Goal: Find specific page/section: Find specific page/section

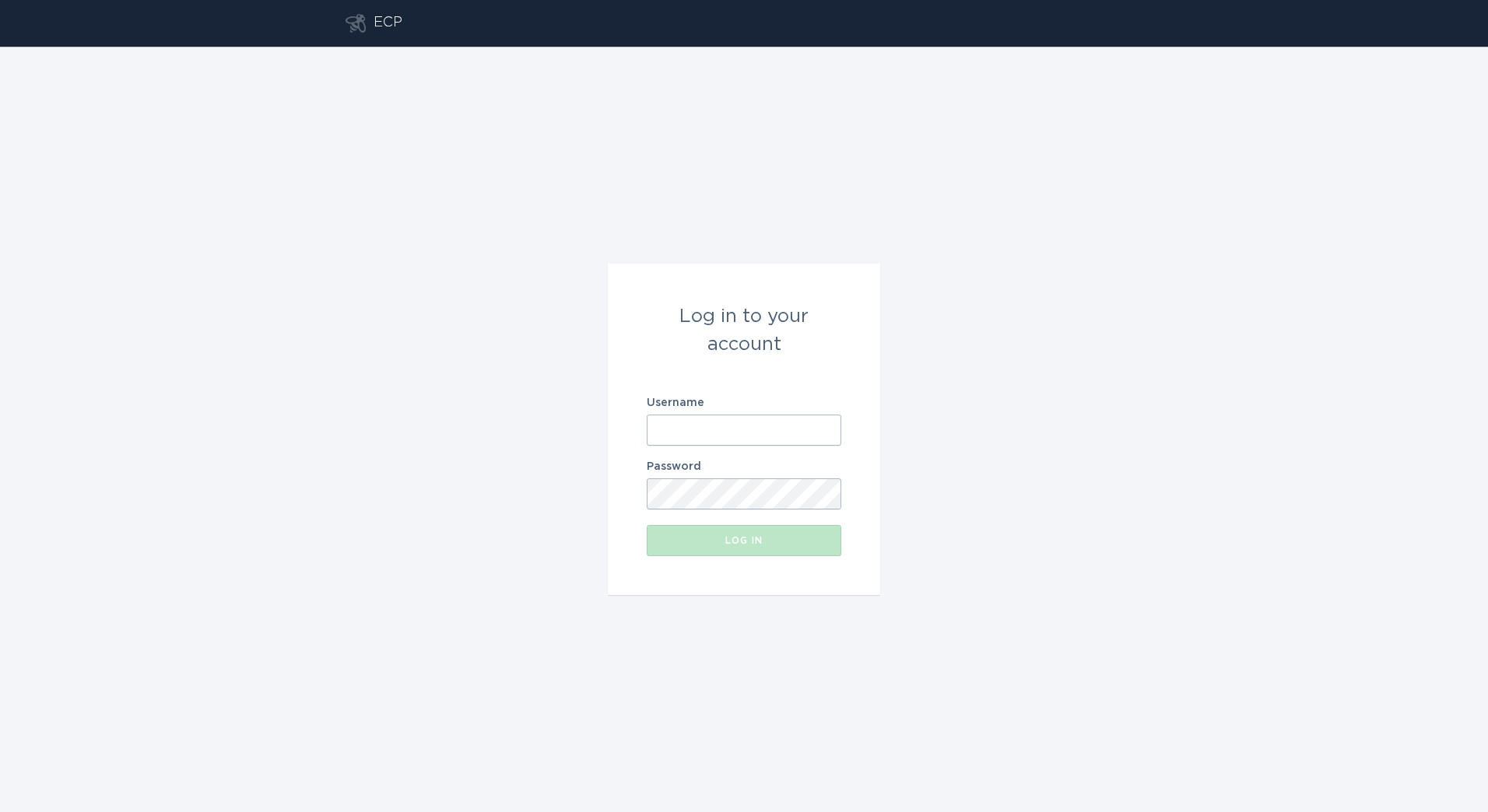
drag, startPoint x: 715, startPoint y: 455, endPoint x: 743, endPoint y: 438, distance: 32.8
click at [716, 455] on form "Log in to your account Username Password Log in" at bounding box center [744, 429] width 272 height 331
click at [744, 438] on input "Username" at bounding box center [744, 430] width 194 height 31
paste input "[PERSON_NAME][EMAIL_ADDRESS][DOMAIN_NAME]"
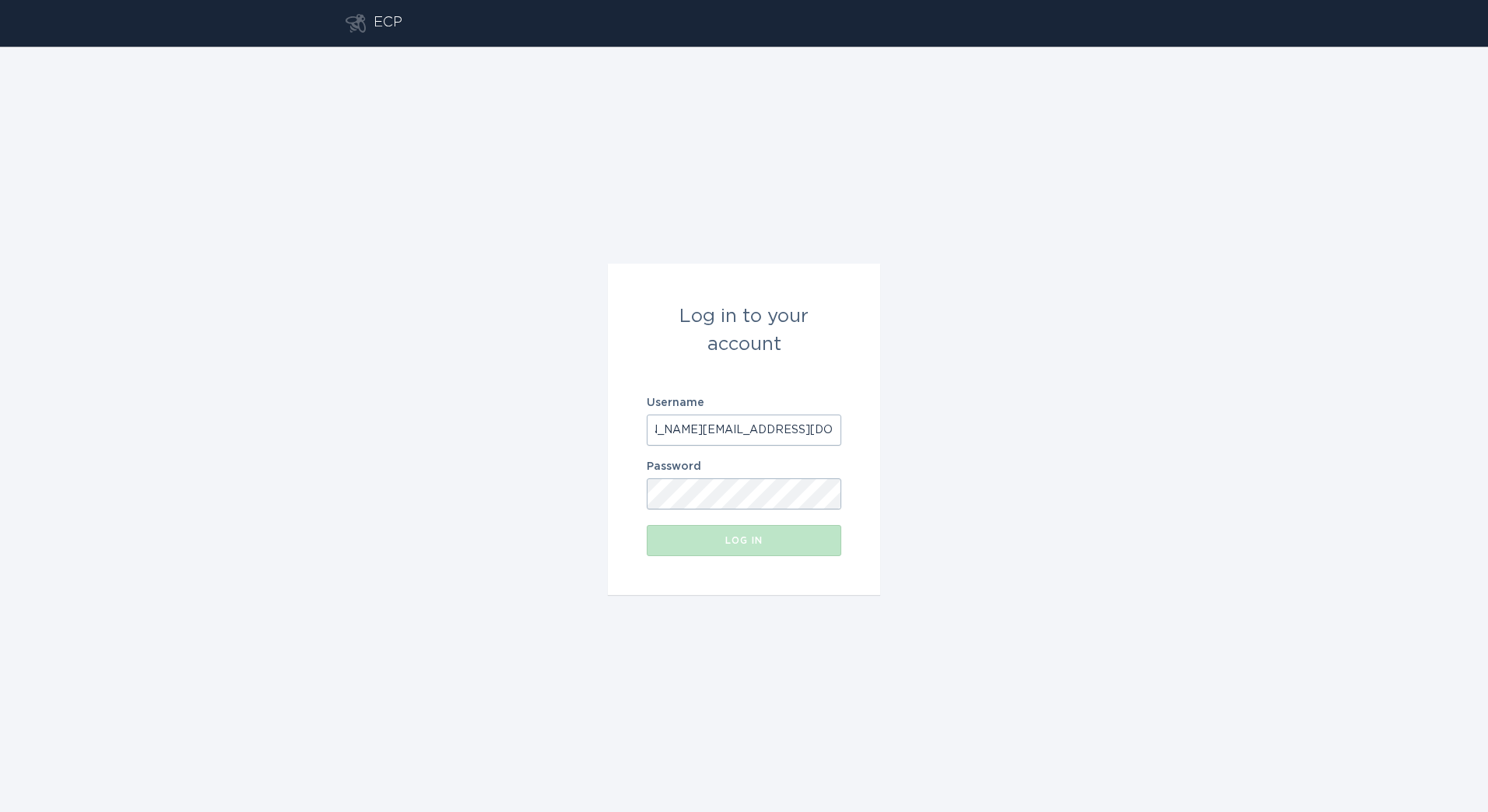
type input "[PERSON_NAME][EMAIL_ADDRESS][DOMAIN_NAME]"
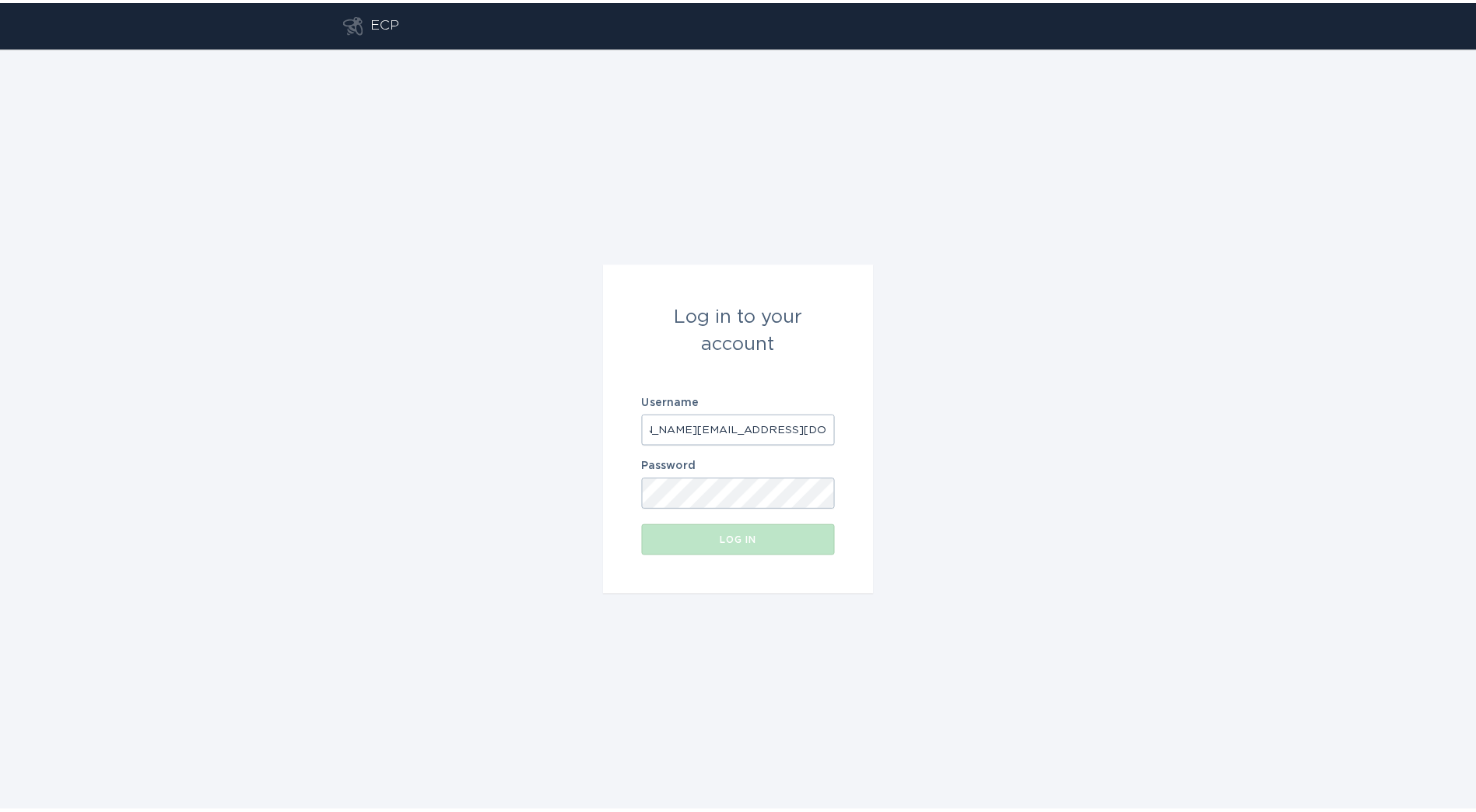
scroll to position [0, 0]
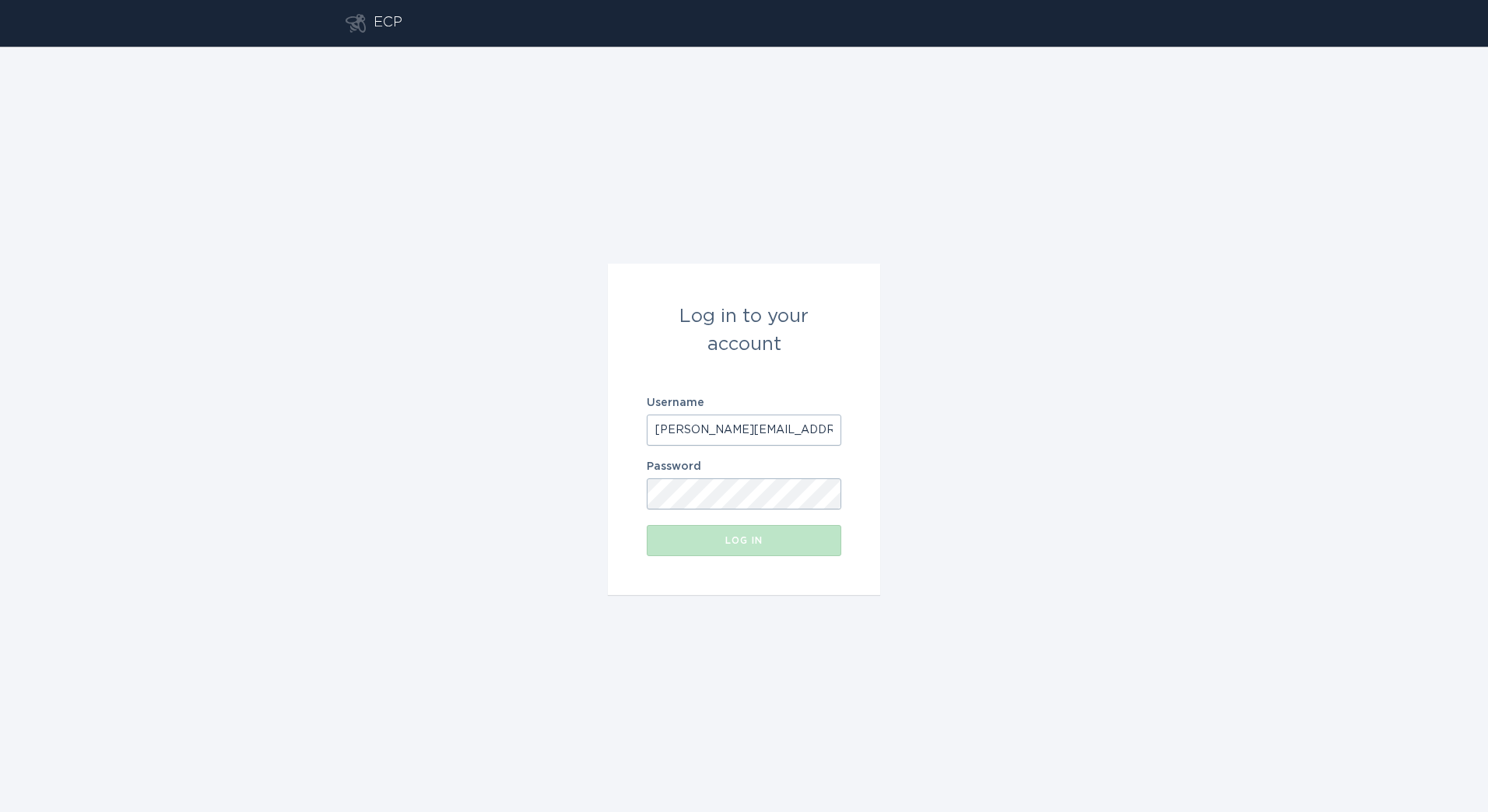
click at [682, 534] on button "Log in" at bounding box center [744, 540] width 194 height 31
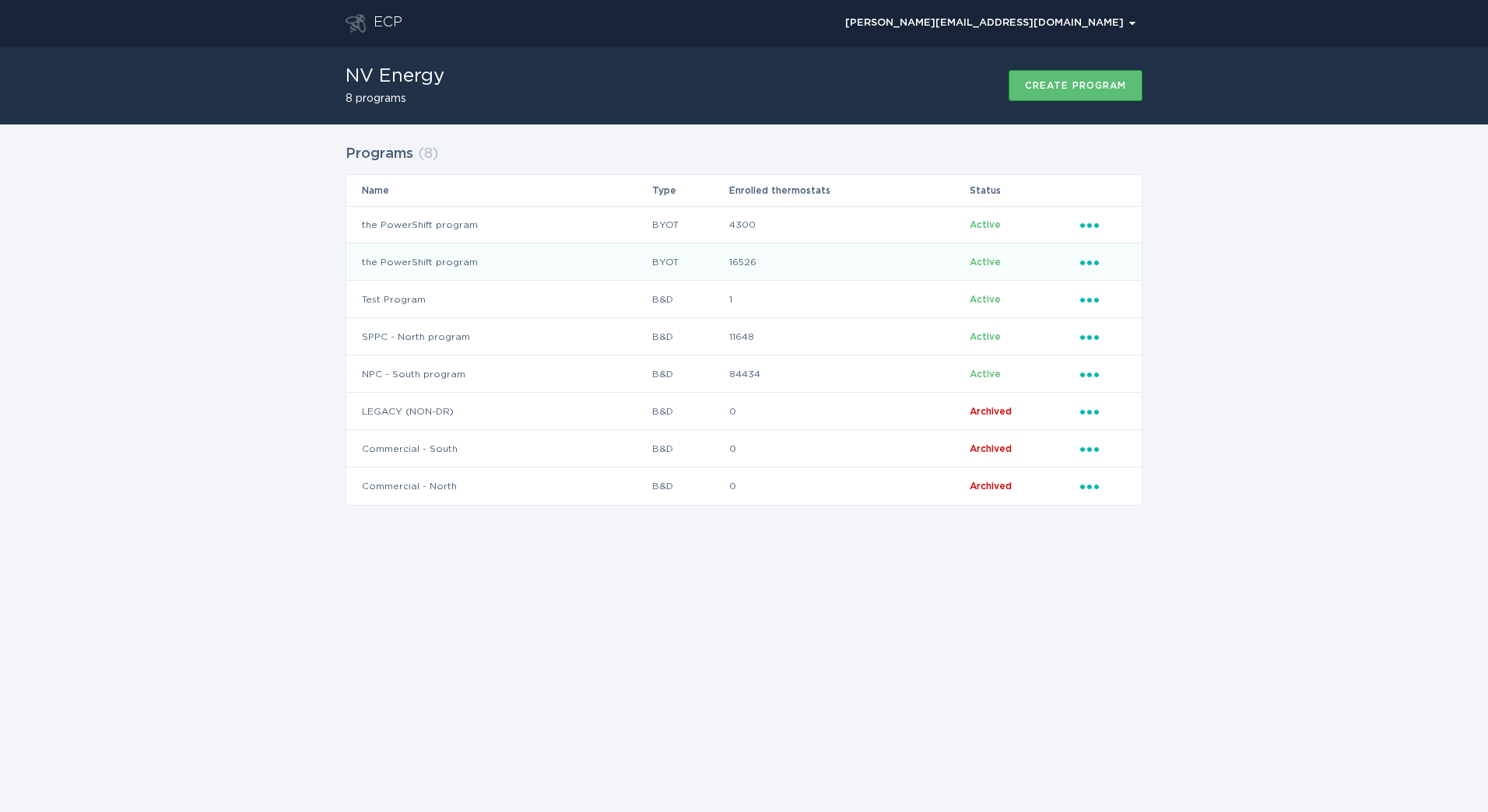
click at [873, 250] on td "16526" at bounding box center [848, 262] width 241 height 38
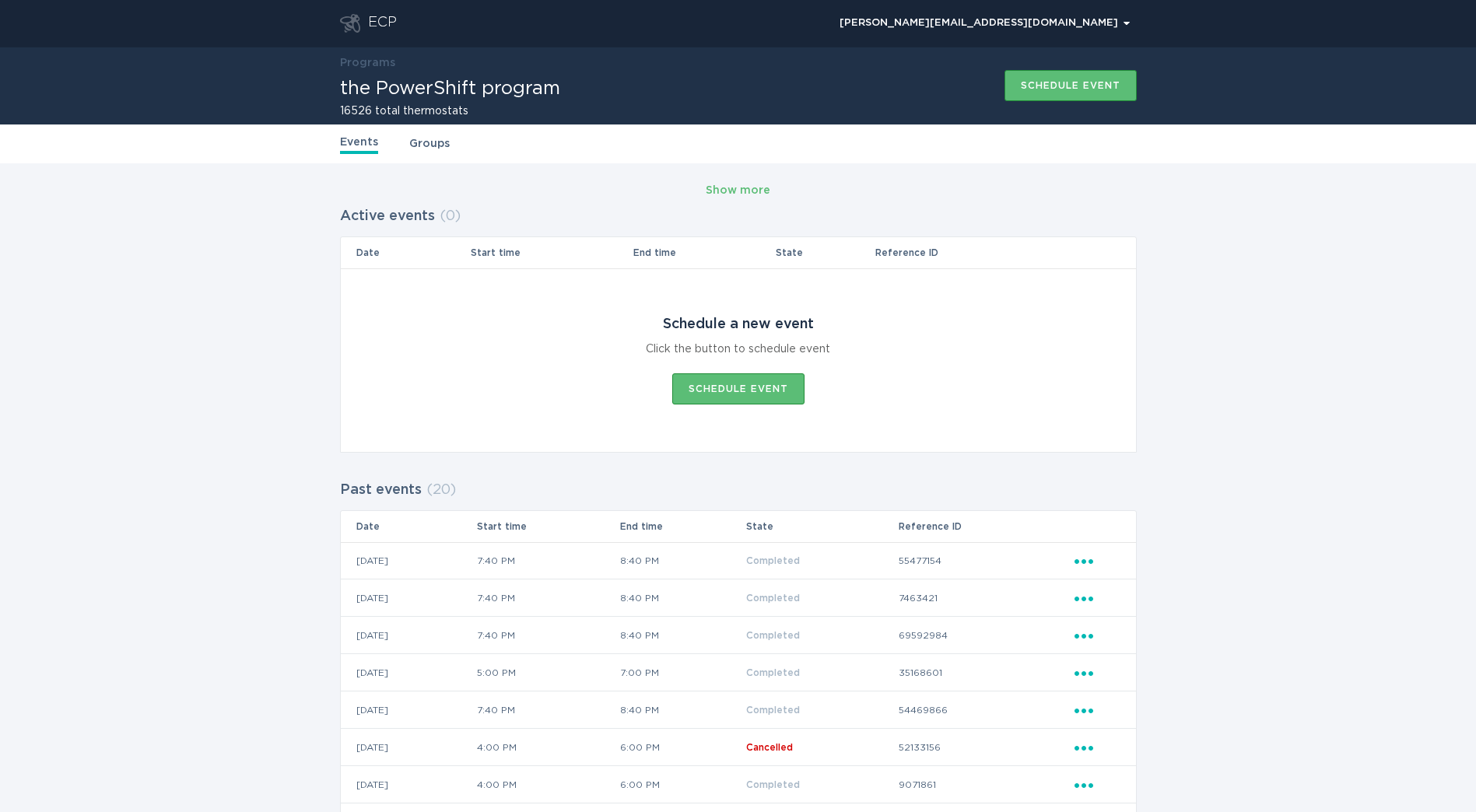
click at [378, 30] on div "ECP" at bounding box center [382, 23] width 29 height 19
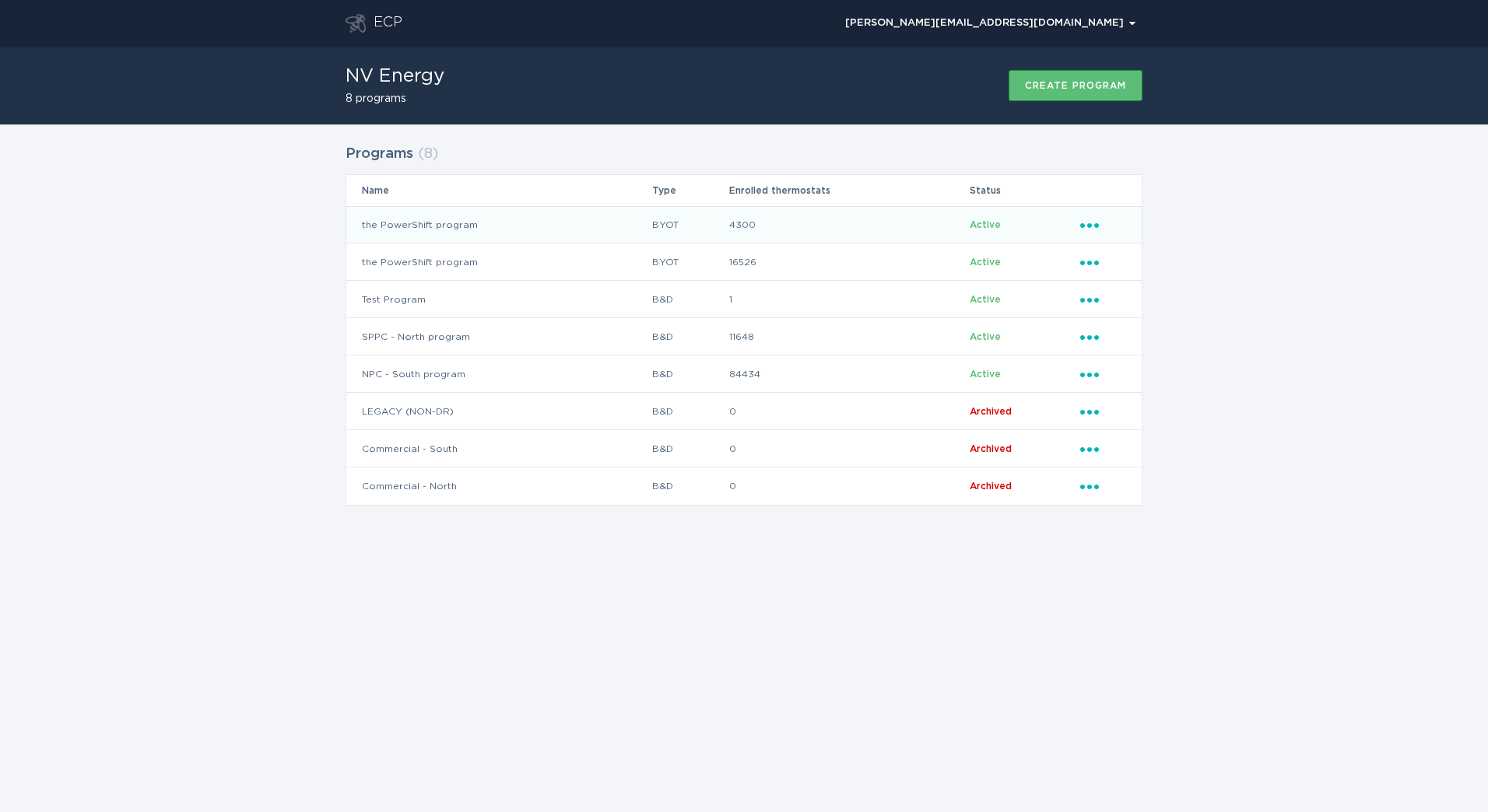
click at [598, 213] on td "the PowerShift program" at bounding box center [498, 224] width 305 height 38
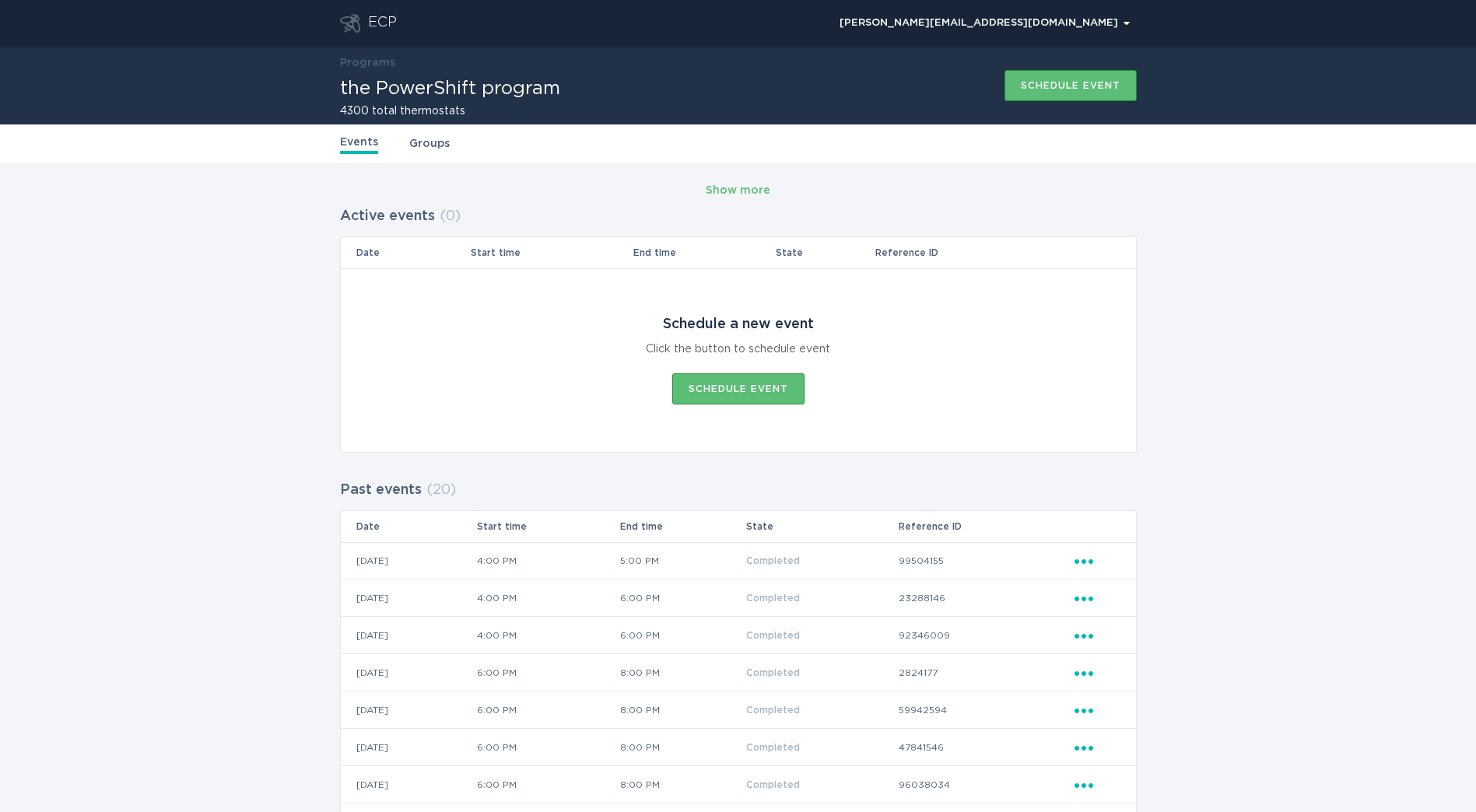
click at [358, 33] on header "ECP brandon.avendanomorales@nvenergy.com Chevron" at bounding box center [738, 23] width 796 height 47
click at [361, 19] on div "ECP" at bounding box center [368, 23] width 56 height 19
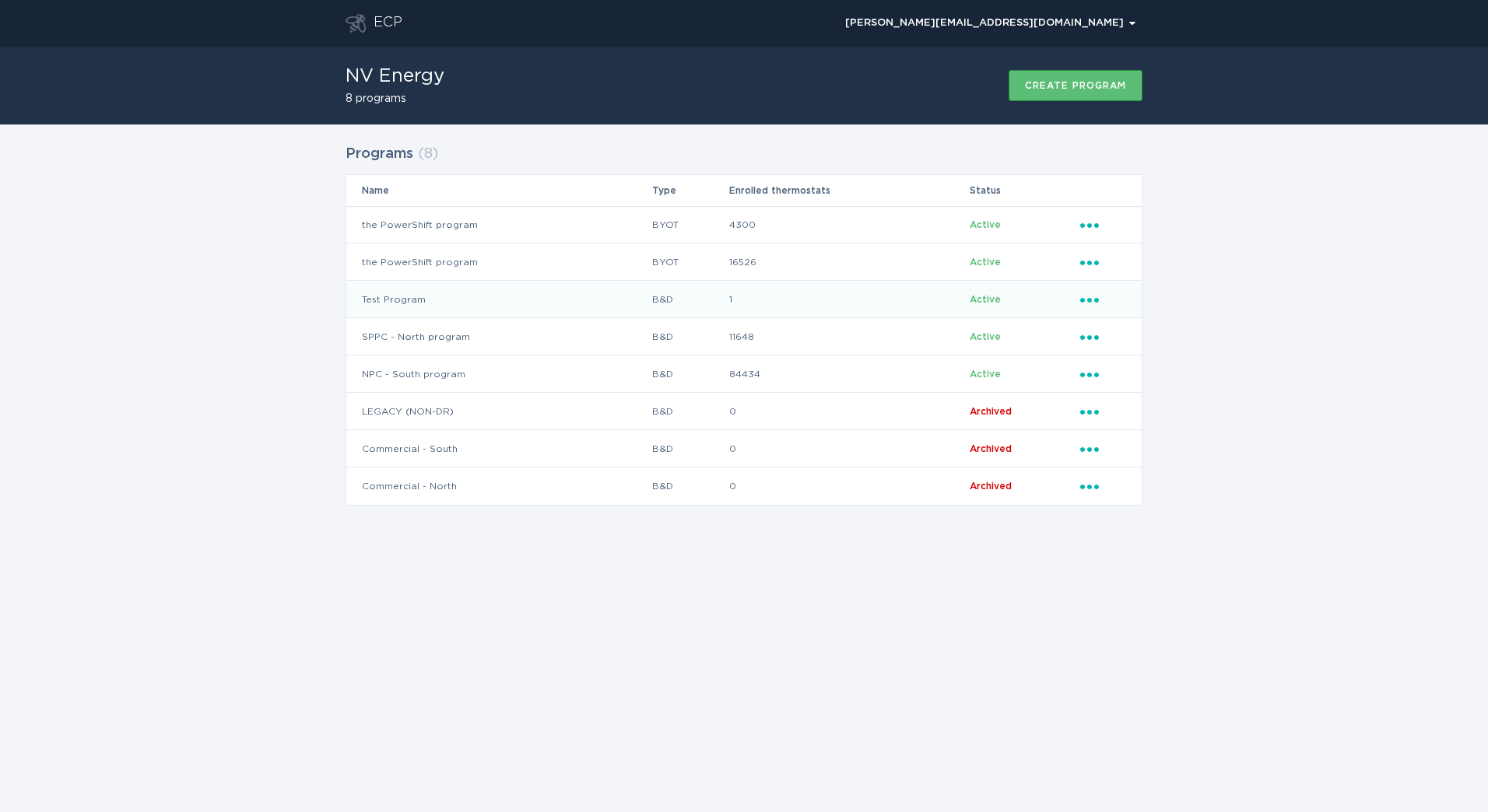
click at [667, 300] on td "B&D" at bounding box center [690, 300] width 77 height 38
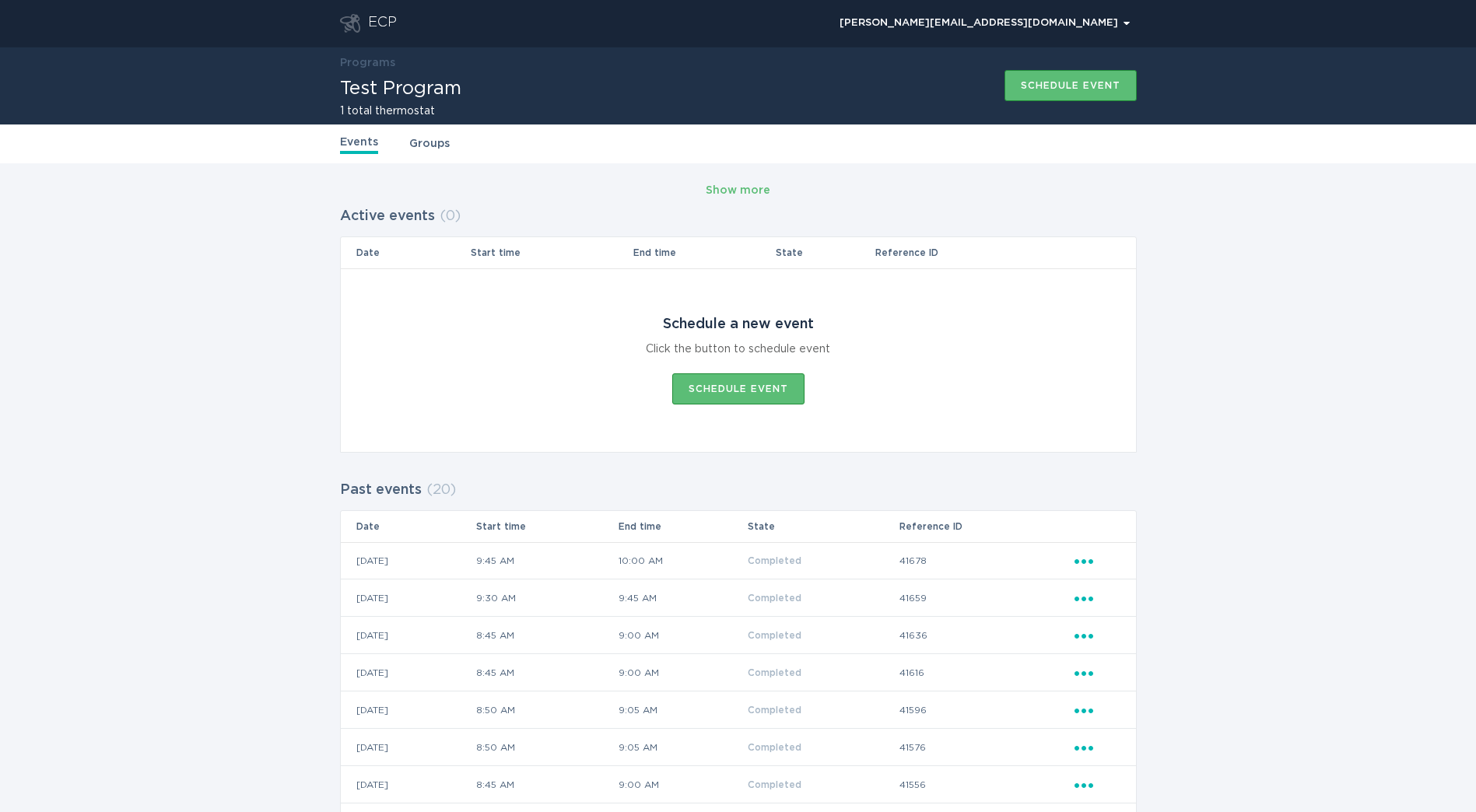
click at [376, 27] on div "ECP" at bounding box center [382, 23] width 29 height 19
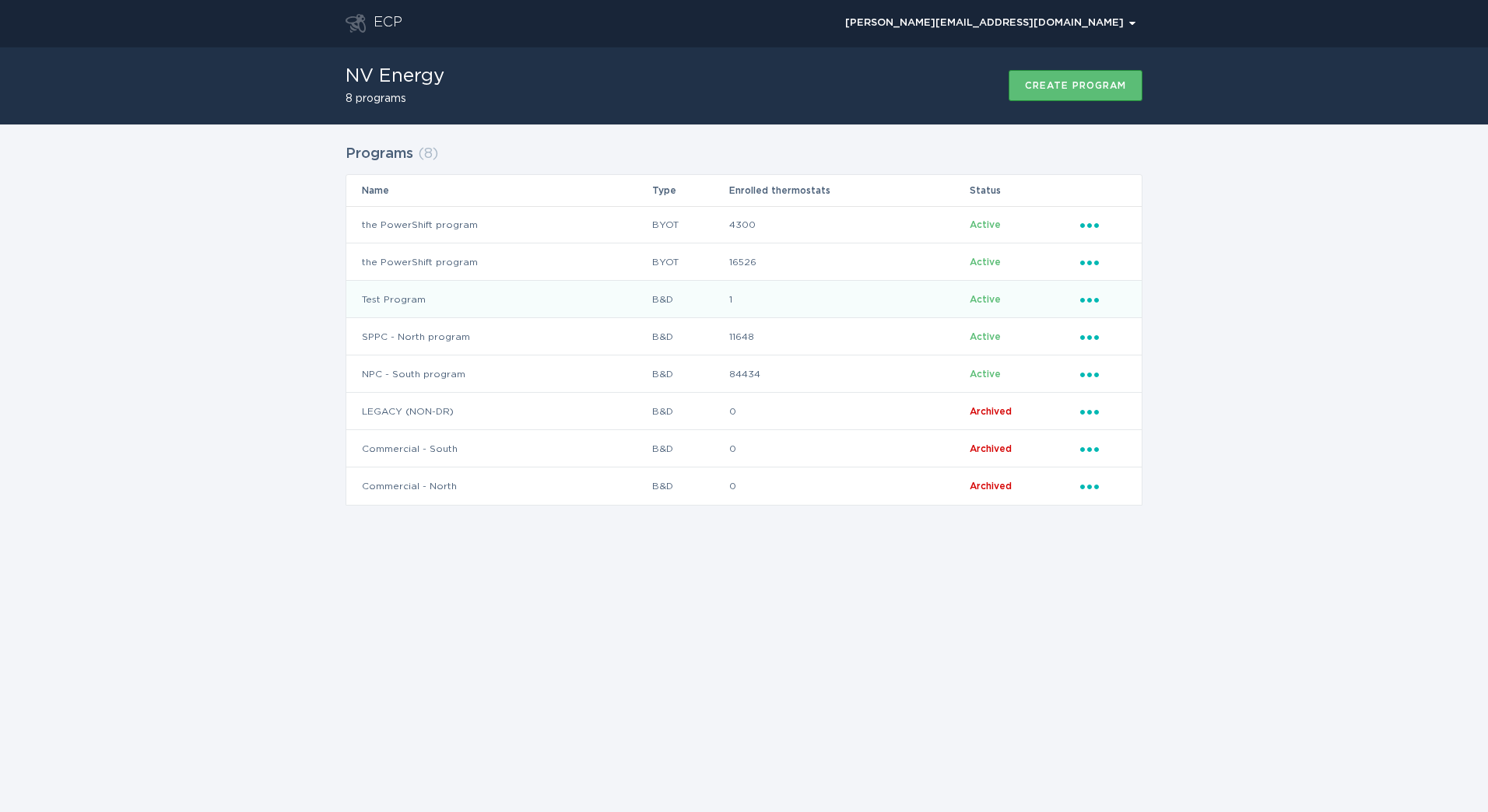
click at [582, 301] on td "Test Program" at bounding box center [498, 300] width 305 height 38
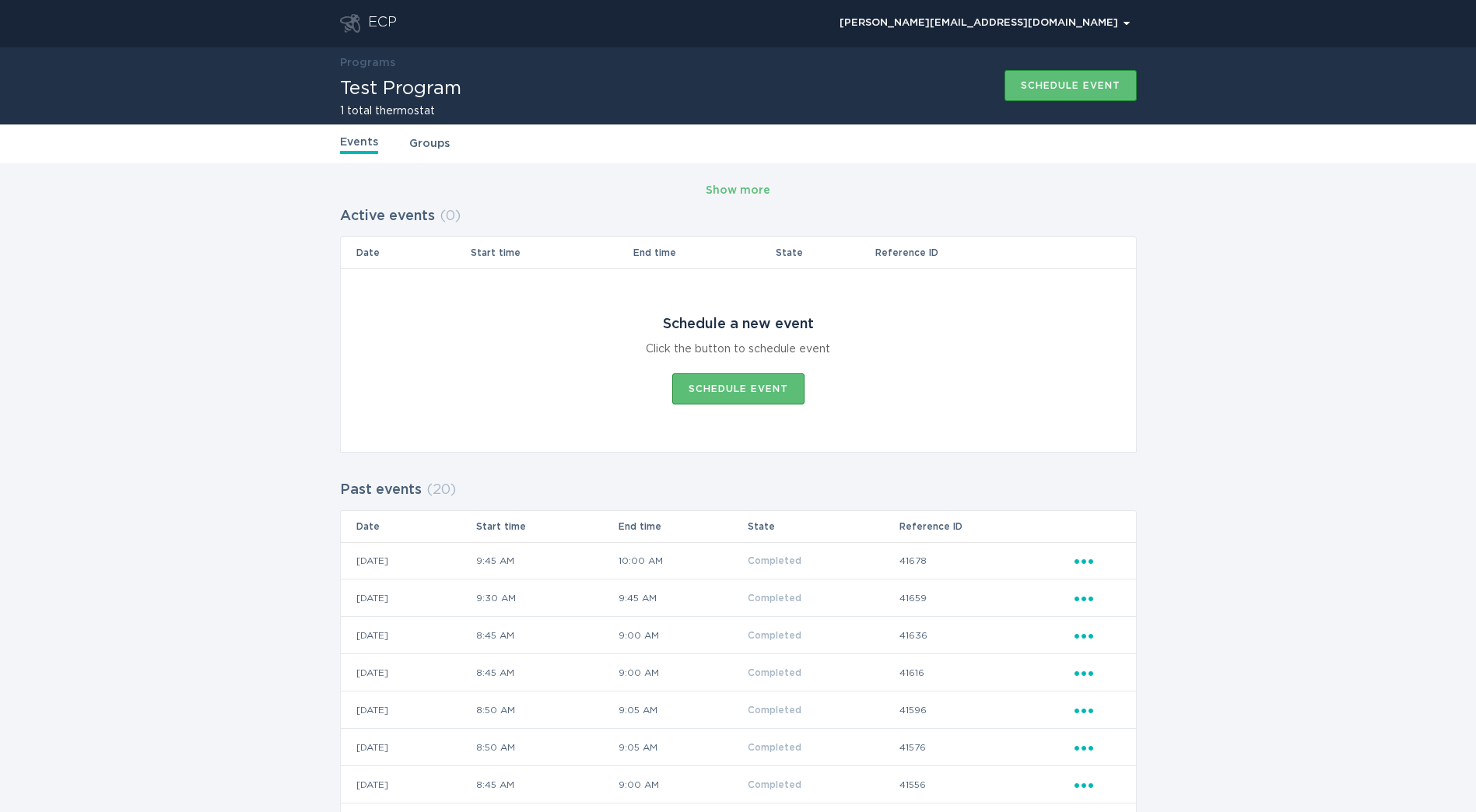
click at [383, 22] on div "ECP" at bounding box center [382, 23] width 29 height 19
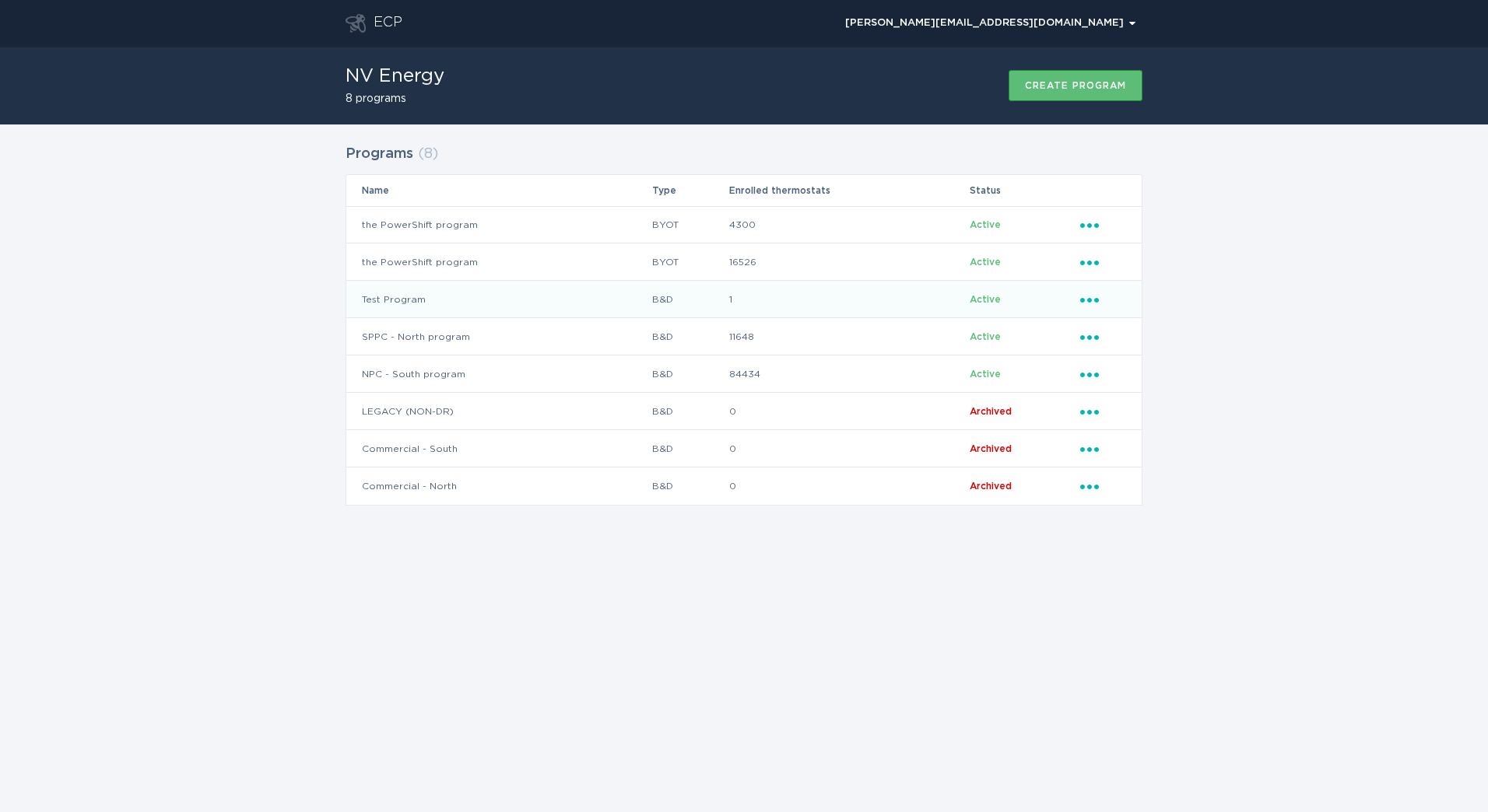
click at [446, 291] on td "Test Program" at bounding box center [498, 300] width 305 height 38
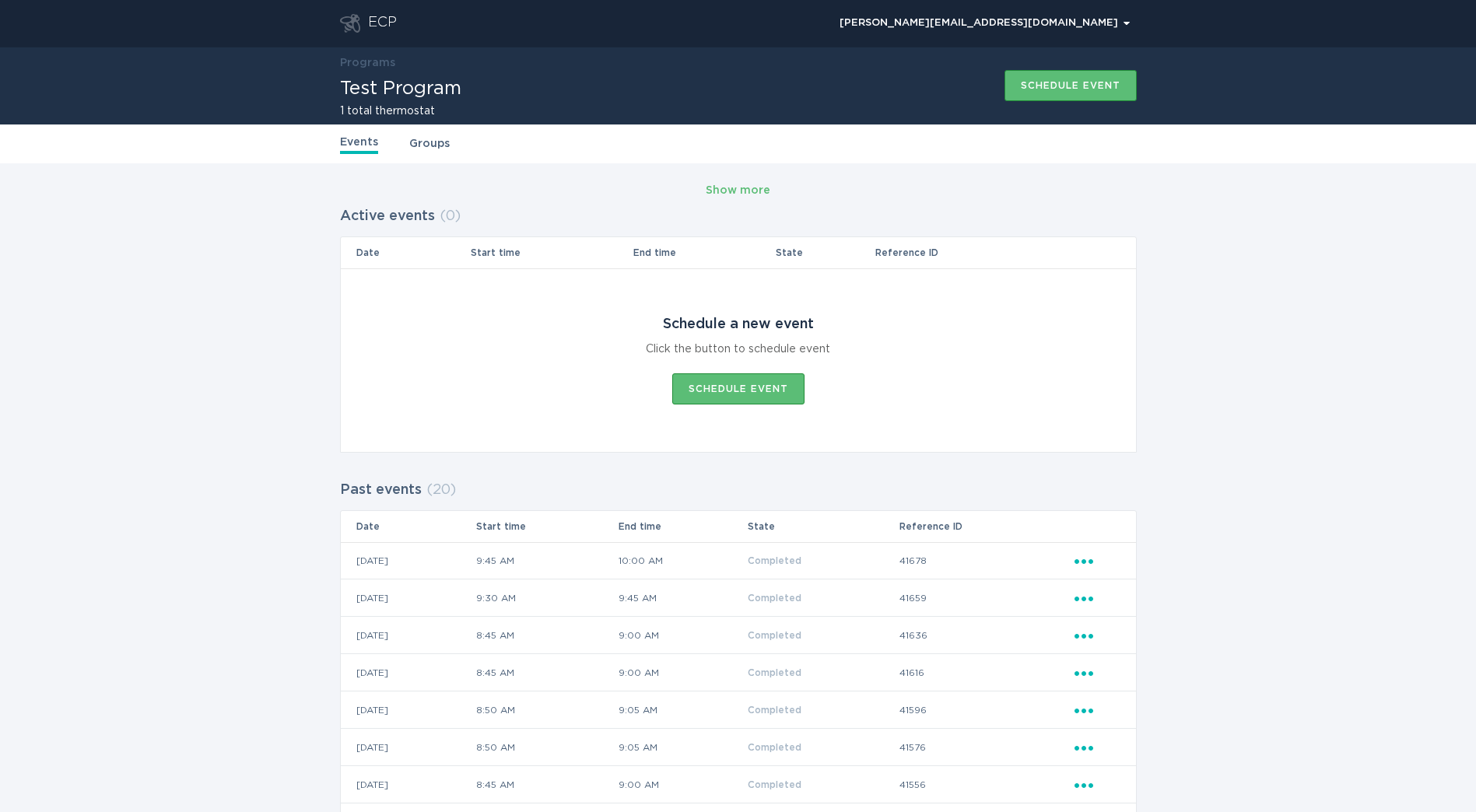
click at [394, 30] on div "ECP" at bounding box center [382, 23] width 29 height 19
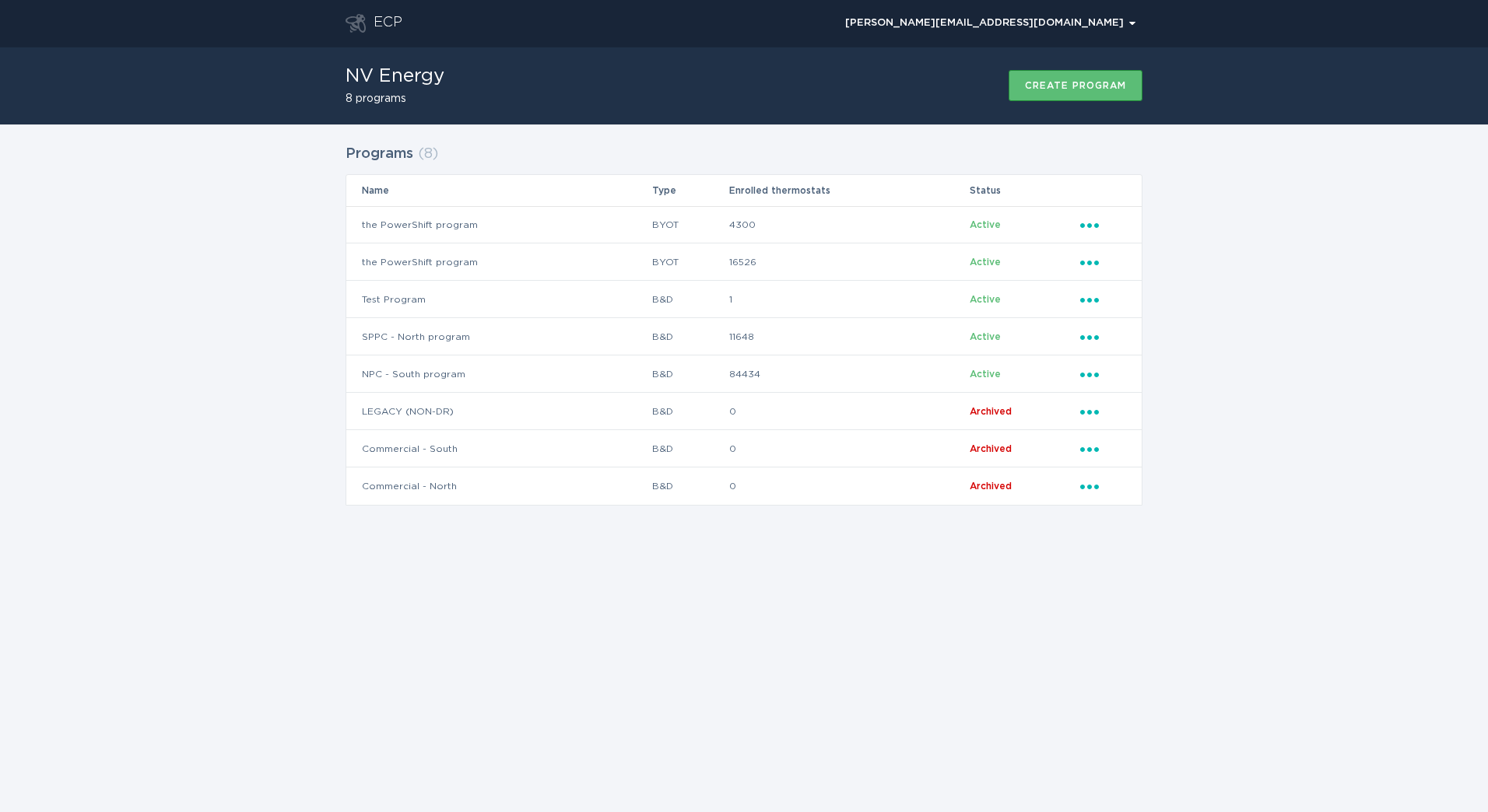
drag, startPoint x: 192, startPoint y: 223, endPoint x: 291, endPoint y: 224, distance: 99.0
click at [192, 223] on div "Programs ( 8 ) Name Type Enrolled thermostats Status the PowerShift program BYO…" at bounding box center [744, 334] width 1488 height 420
click at [1091, 223] on icon "Ellipsis" at bounding box center [1091, 223] width 21 height 13
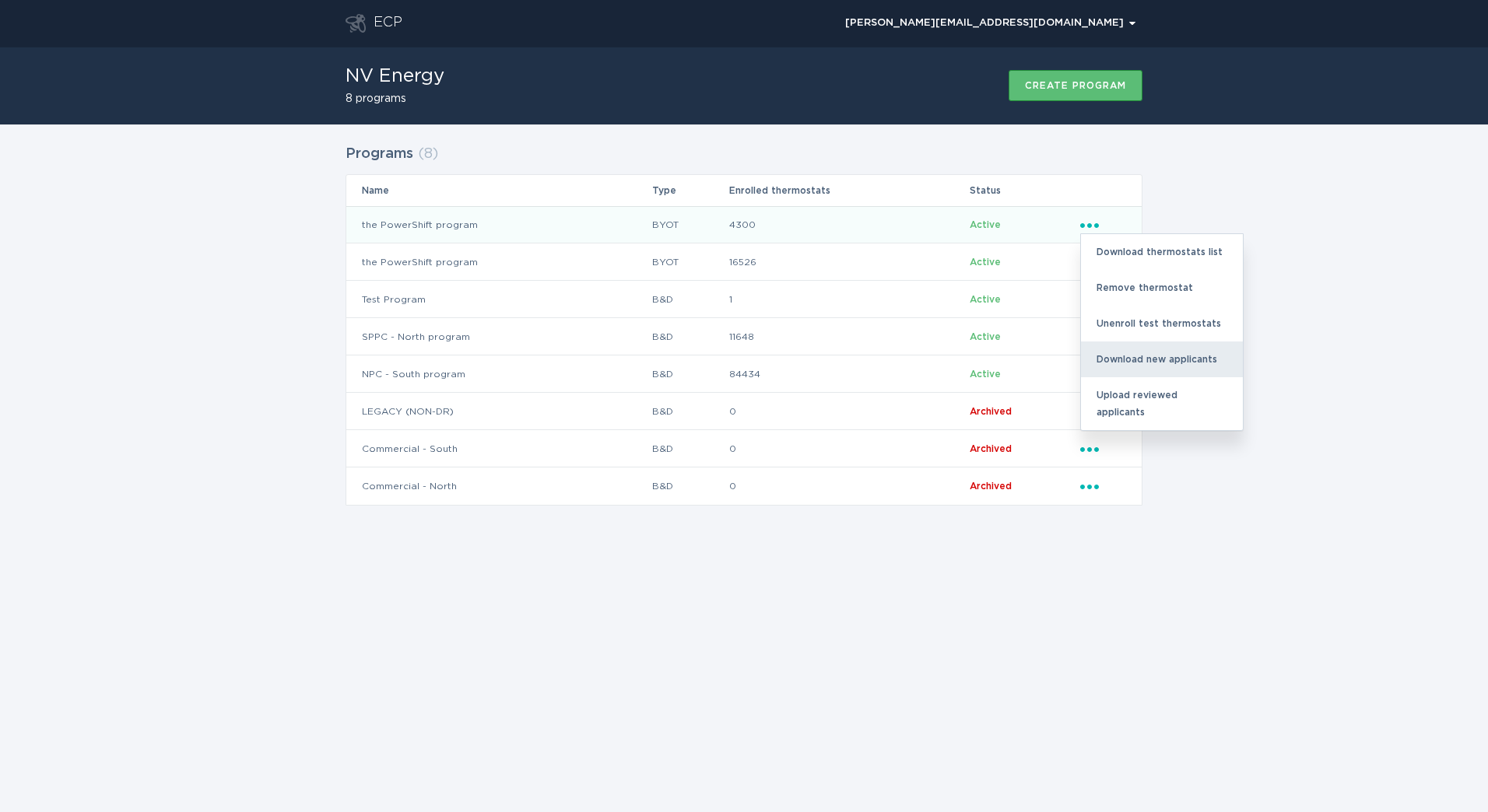
click at [1209, 366] on div "Download new applicants" at bounding box center [1161, 359] width 162 height 36
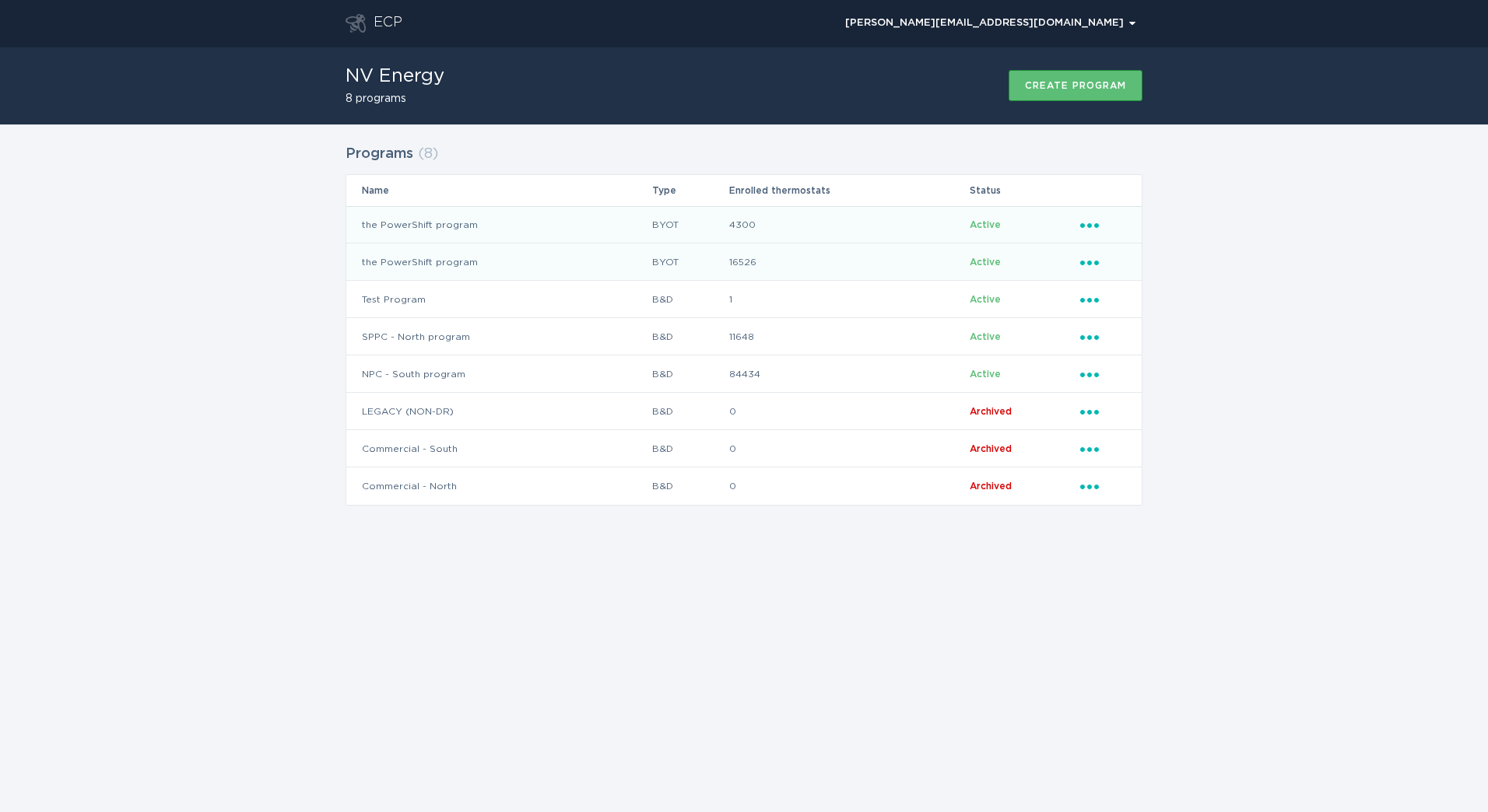
click at [1100, 266] on icon "Ellipsis" at bounding box center [1091, 259] width 21 height 13
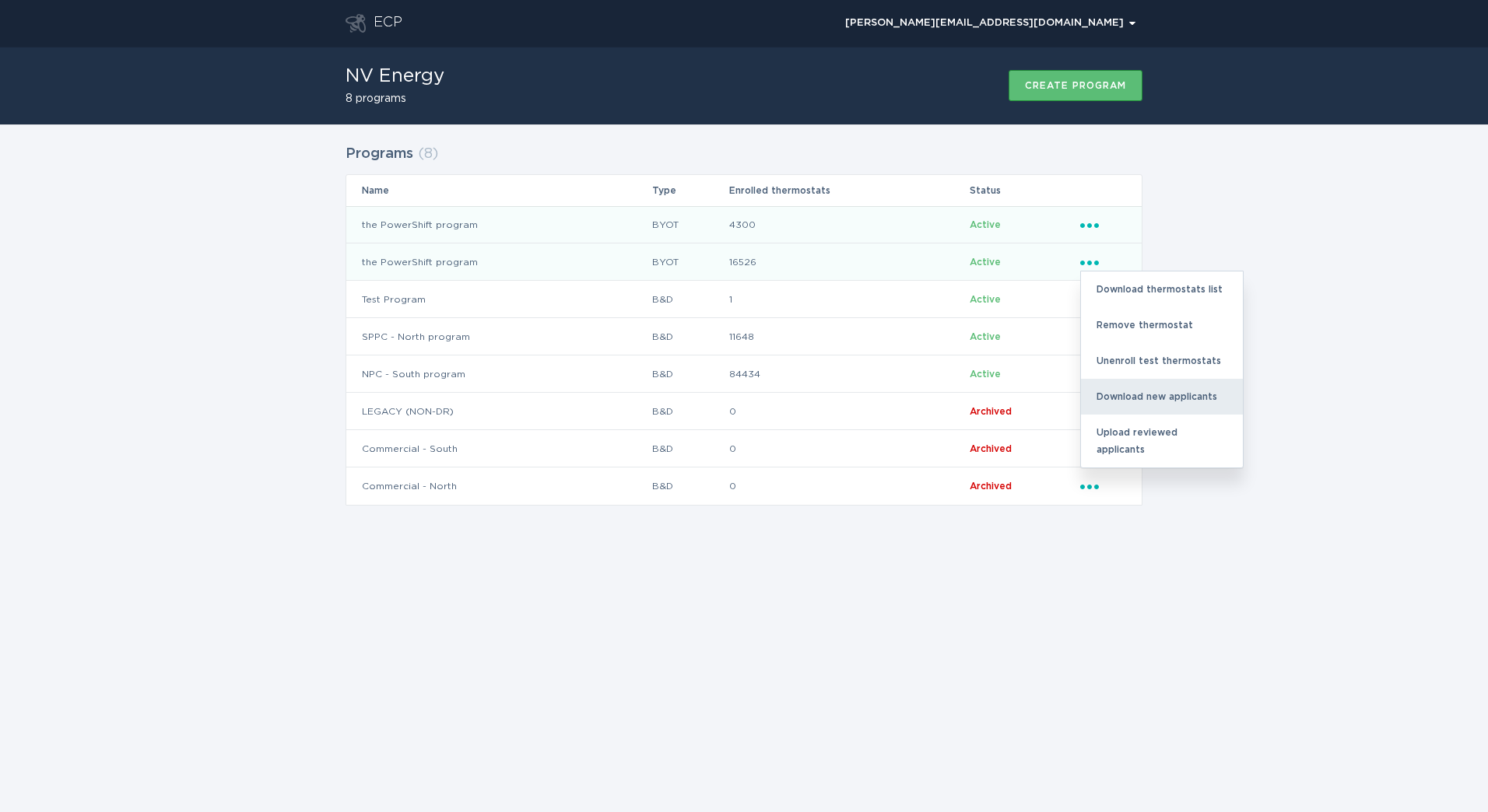
click at [1161, 385] on div "Download new applicants" at bounding box center [1161, 397] width 162 height 36
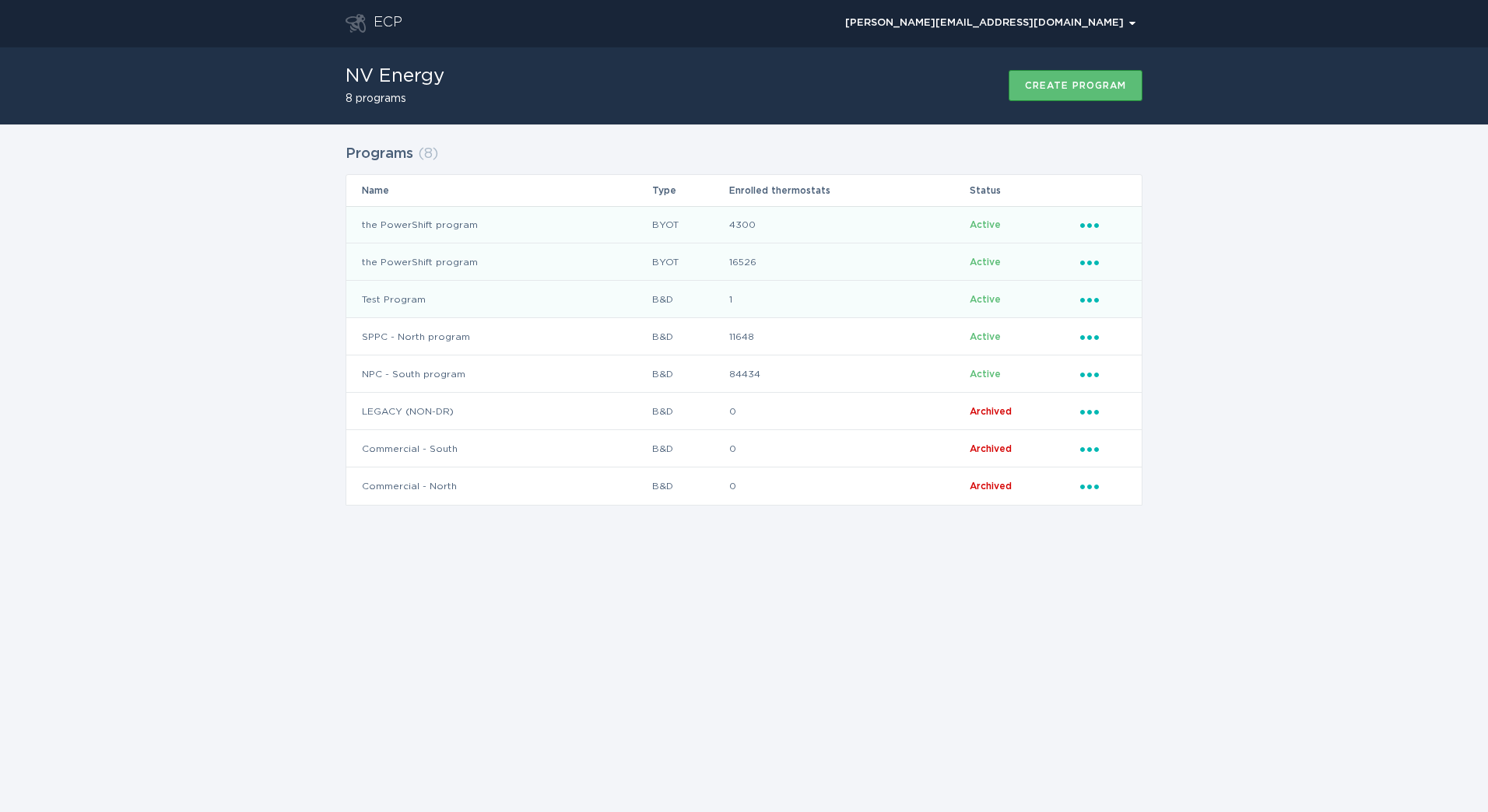
click at [479, 317] on td "Test Program" at bounding box center [498, 300] width 305 height 38
